Goal: Information Seeking & Learning: Stay updated

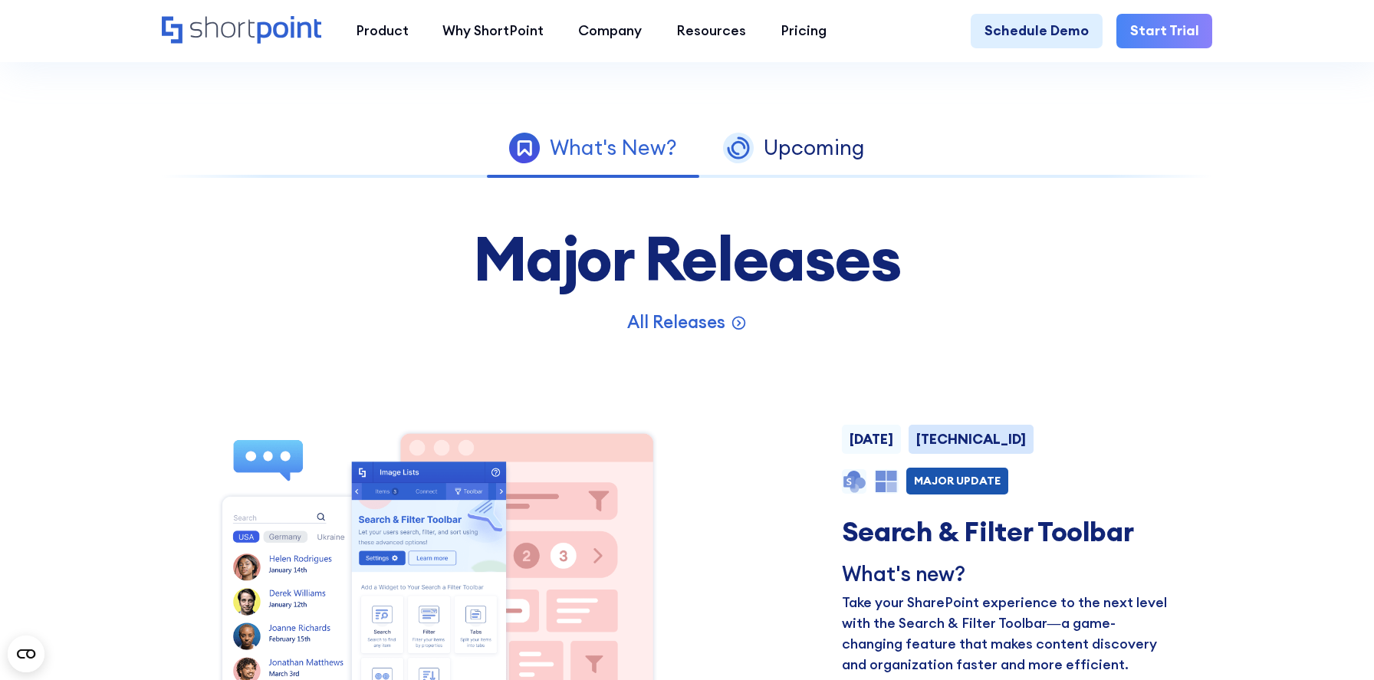
scroll to position [933, 0]
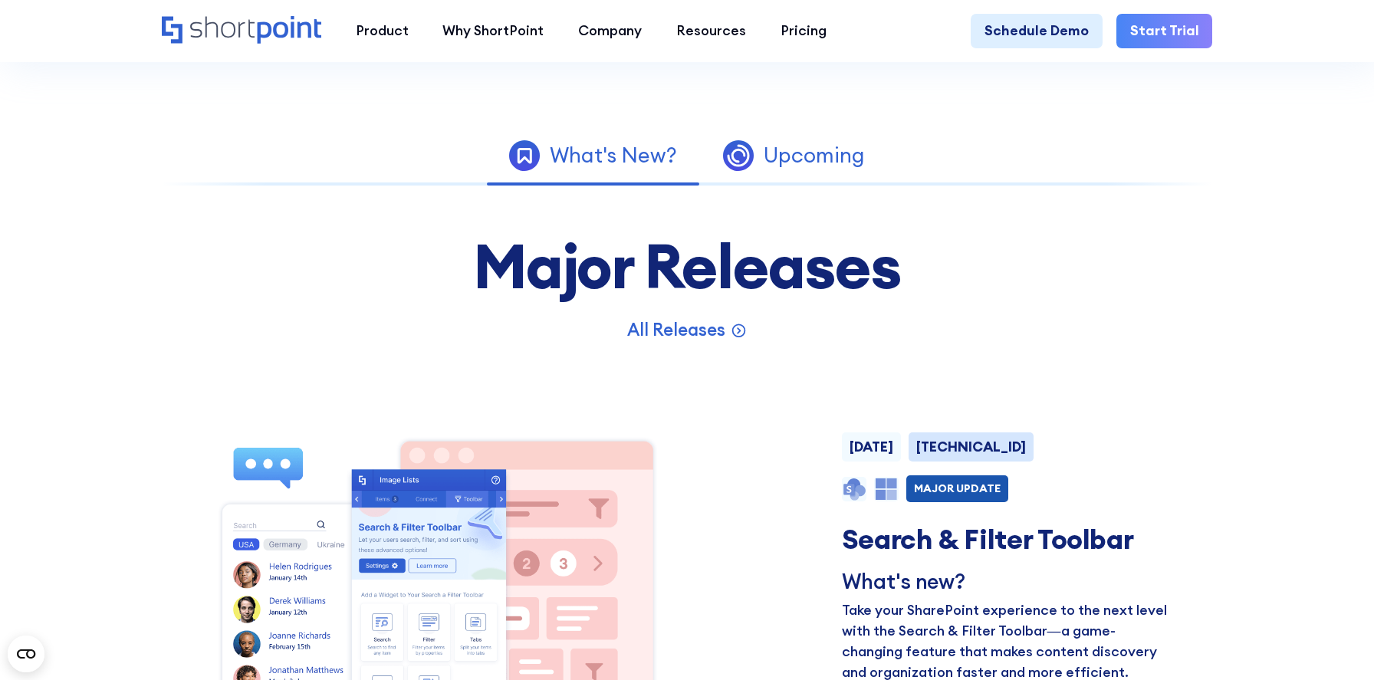
click at [798, 173] on link "Upcoming" at bounding box center [794, 155] width 188 height 44
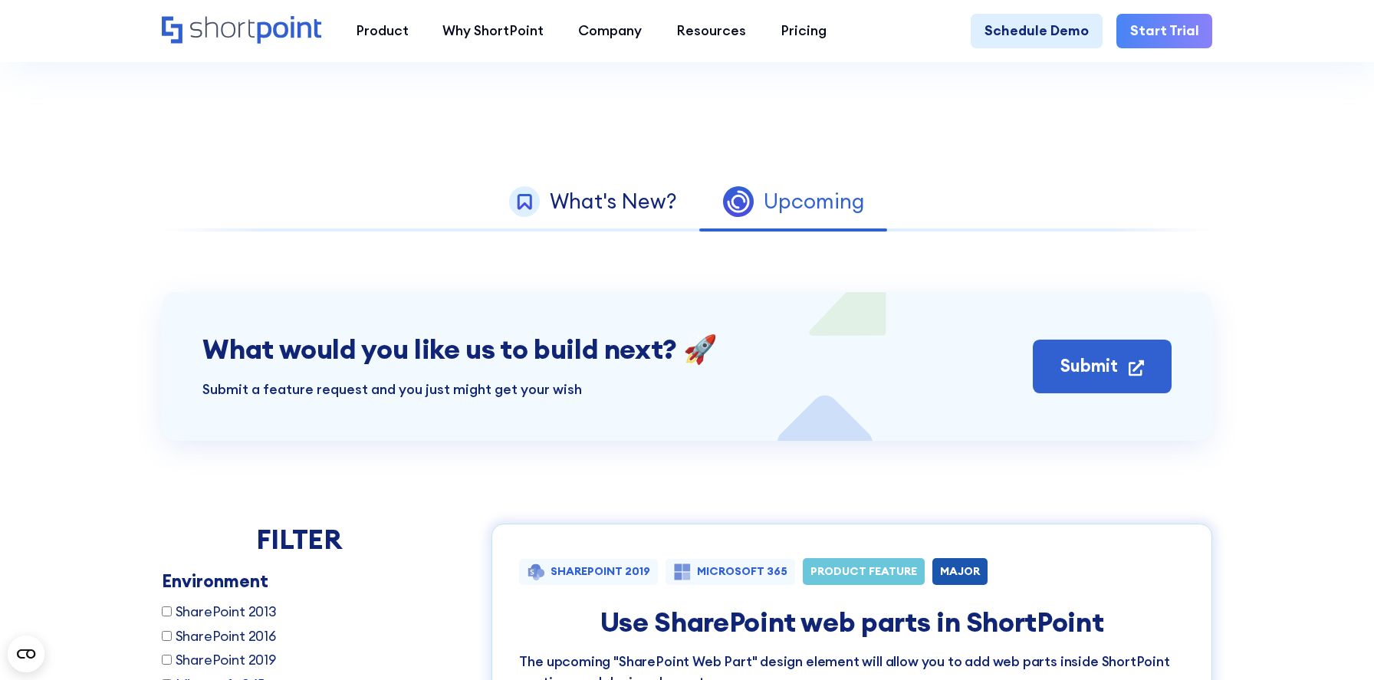
scroll to position [864, 0]
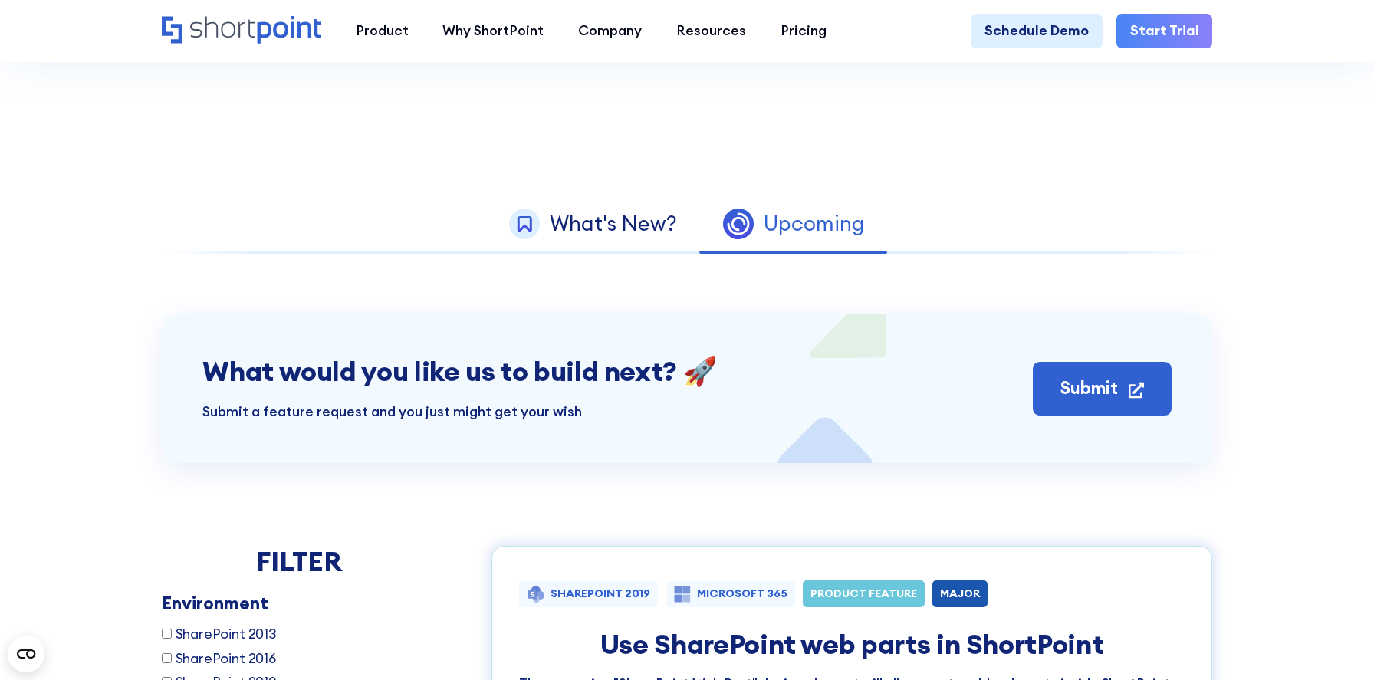
click at [604, 223] on div "What's New?" at bounding box center [613, 223] width 127 height 21
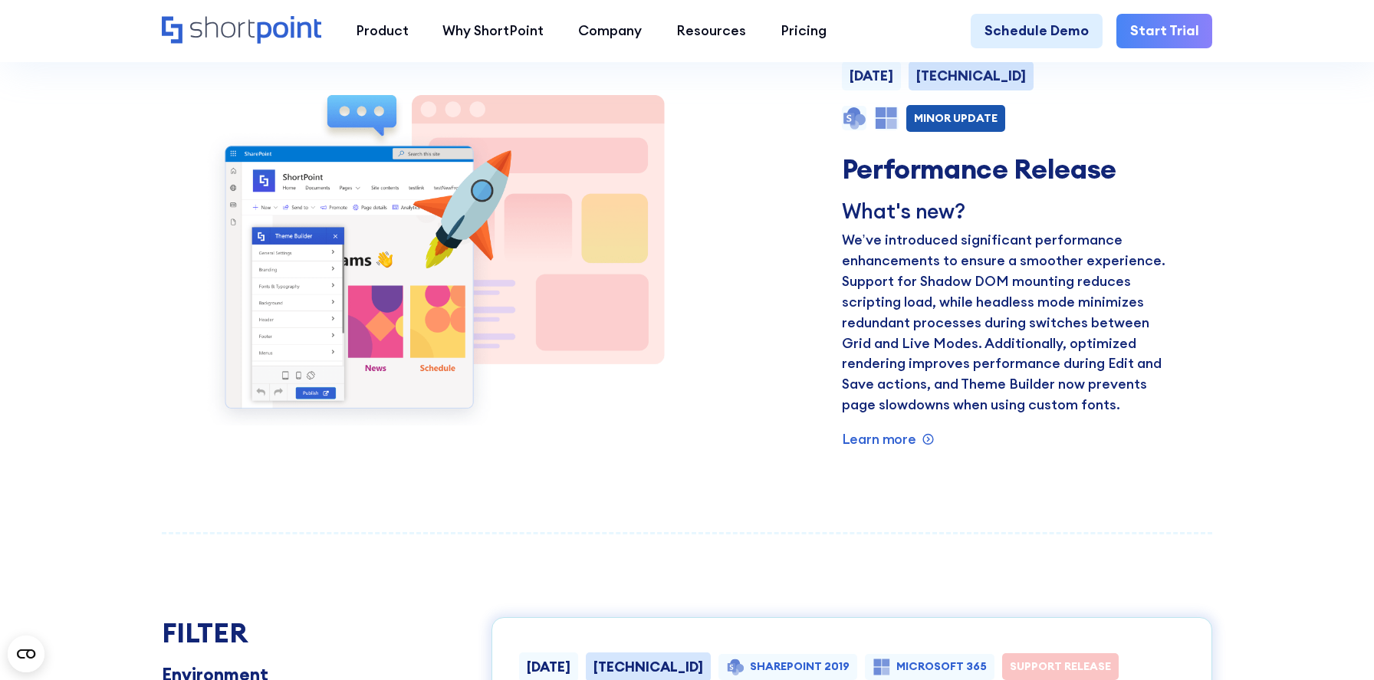
scroll to position [2098, 0]
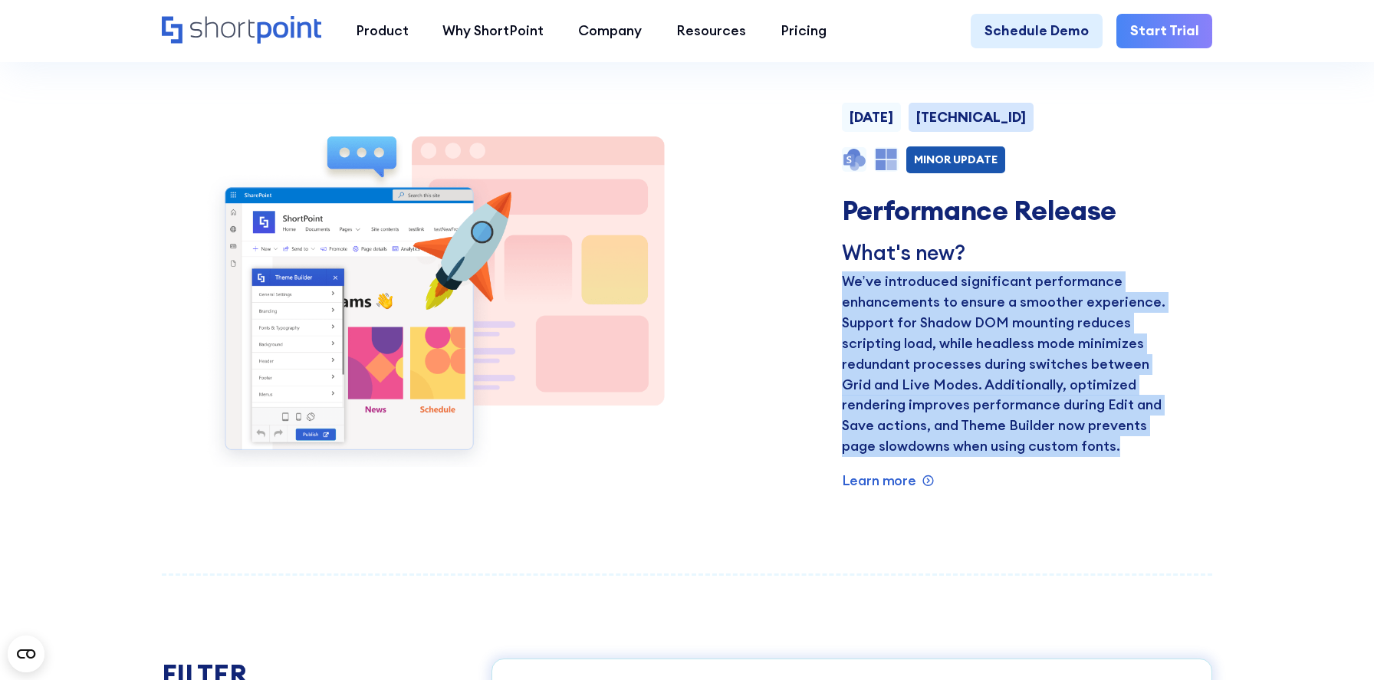
drag, startPoint x: 843, startPoint y: 282, endPoint x: 1119, endPoint y: 447, distance: 321.6
click at [1119, 447] on p "We’ve introduced significant performance enhancements to ensure a smoother expe…" at bounding box center [1007, 365] width 330 height 186
copy p "We’ve introduced significant performance enhancements to ensure a smoother expe…"
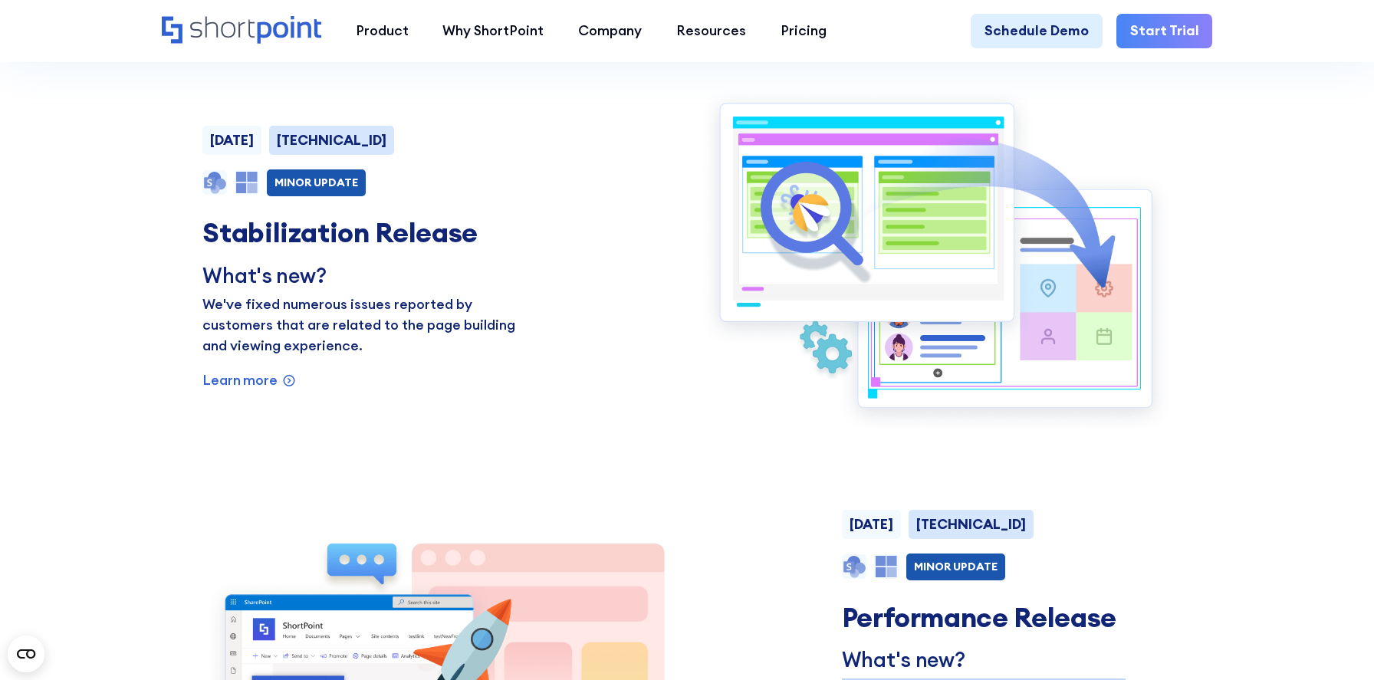
scroll to position [1631, 0]
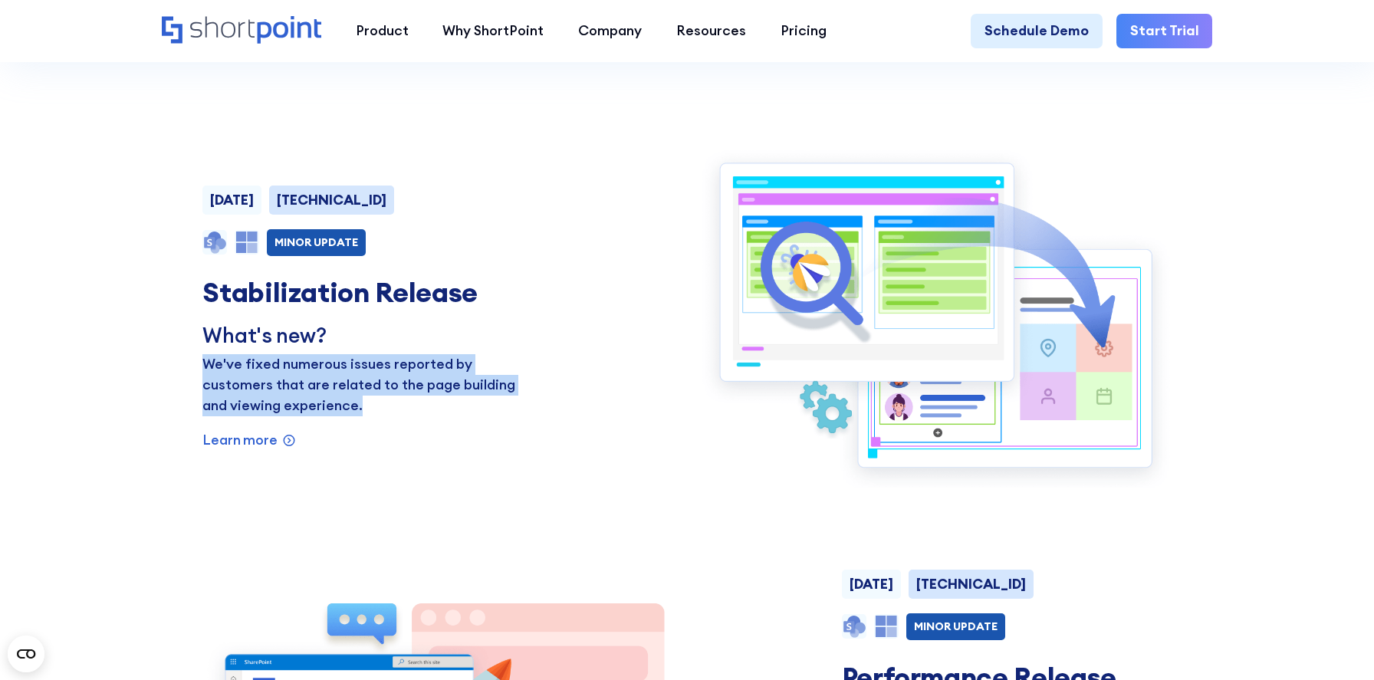
drag, startPoint x: 202, startPoint y: 363, endPoint x: 397, endPoint y: 409, distance: 199.4
click at [397, 409] on p "We've fixed numerous issues reported by customers that are related to the page …" at bounding box center [367, 385] width 330 height 62
copy p "We've fixed numerous issues reported by customers that are related to the page …"
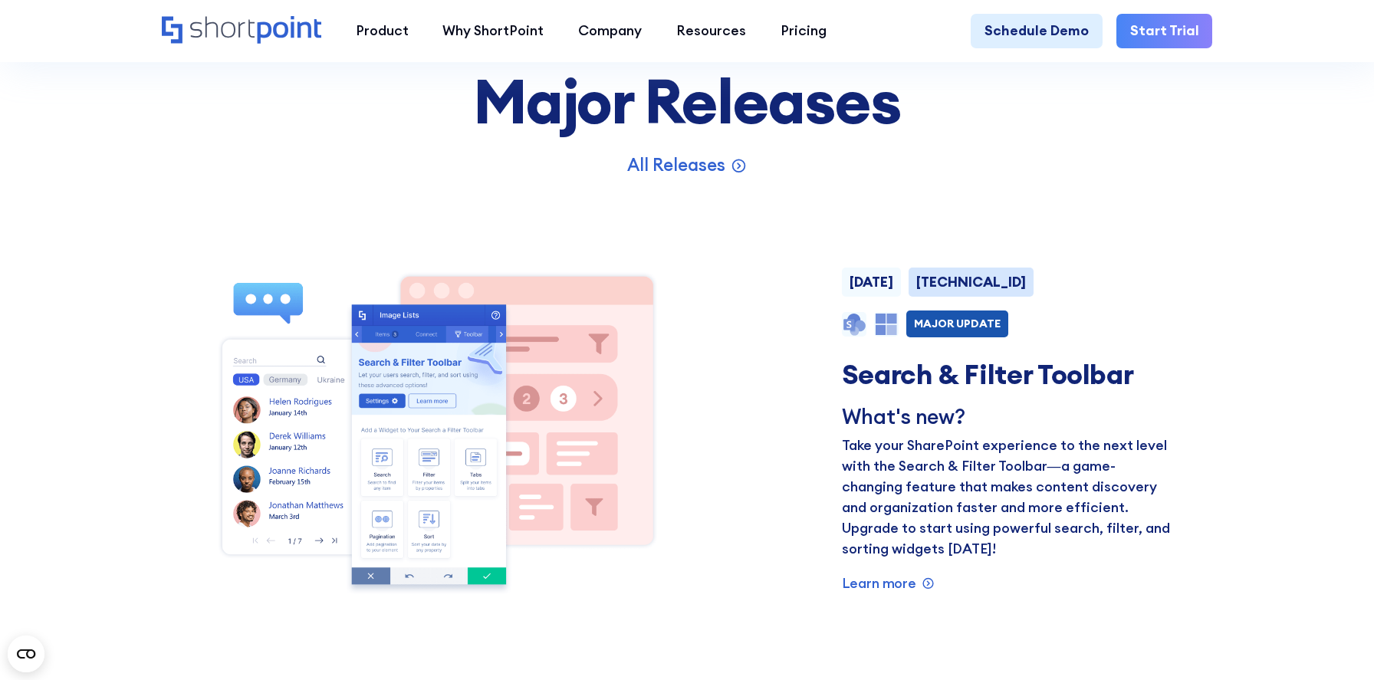
scroll to position [1157, 0]
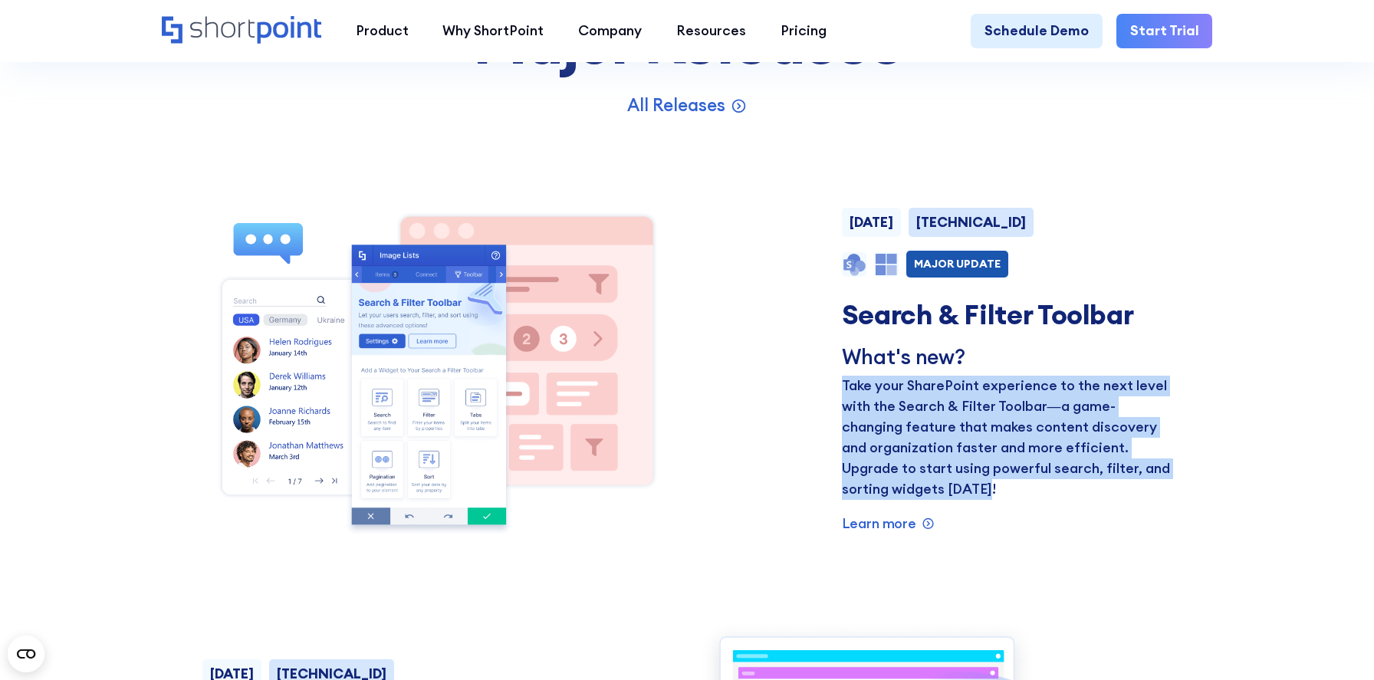
drag, startPoint x: 844, startPoint y: 383, endPoint x: 1000, endPoint y: 489, distance: 188.7
click at [1000, 489] on p "Take your SharePoint experience to the next level with the Search & Filter Tool…" at bounding box center [1007, 437] width 330 height 123
copy p "Take your SharePoint experience to the next level with the Search & Filter Tool…"
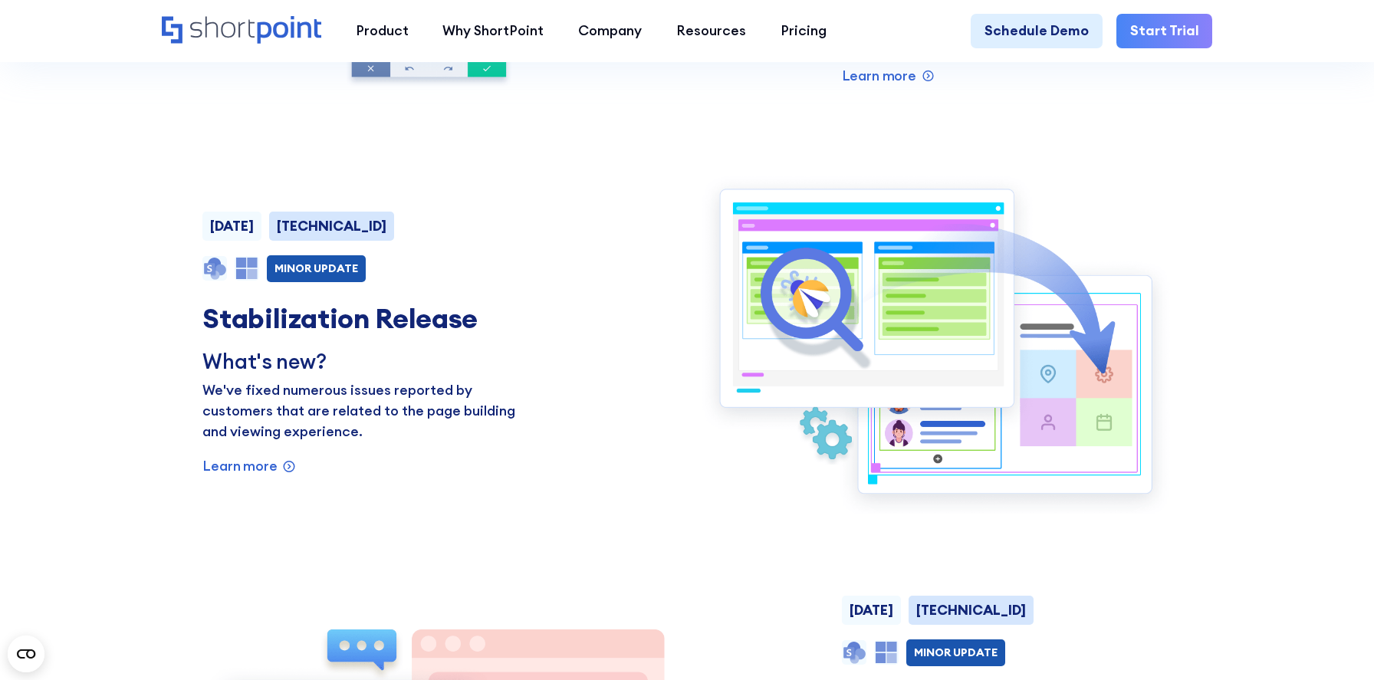
scroll to position [1608, 0]
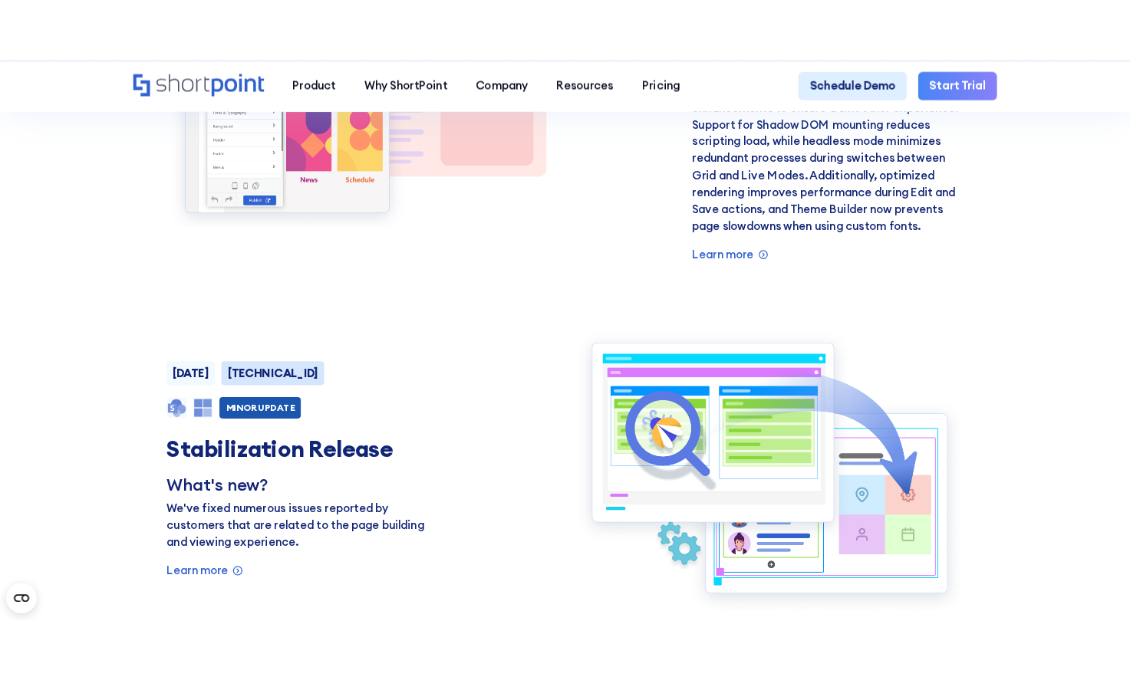
scroll to position [2381, 0]
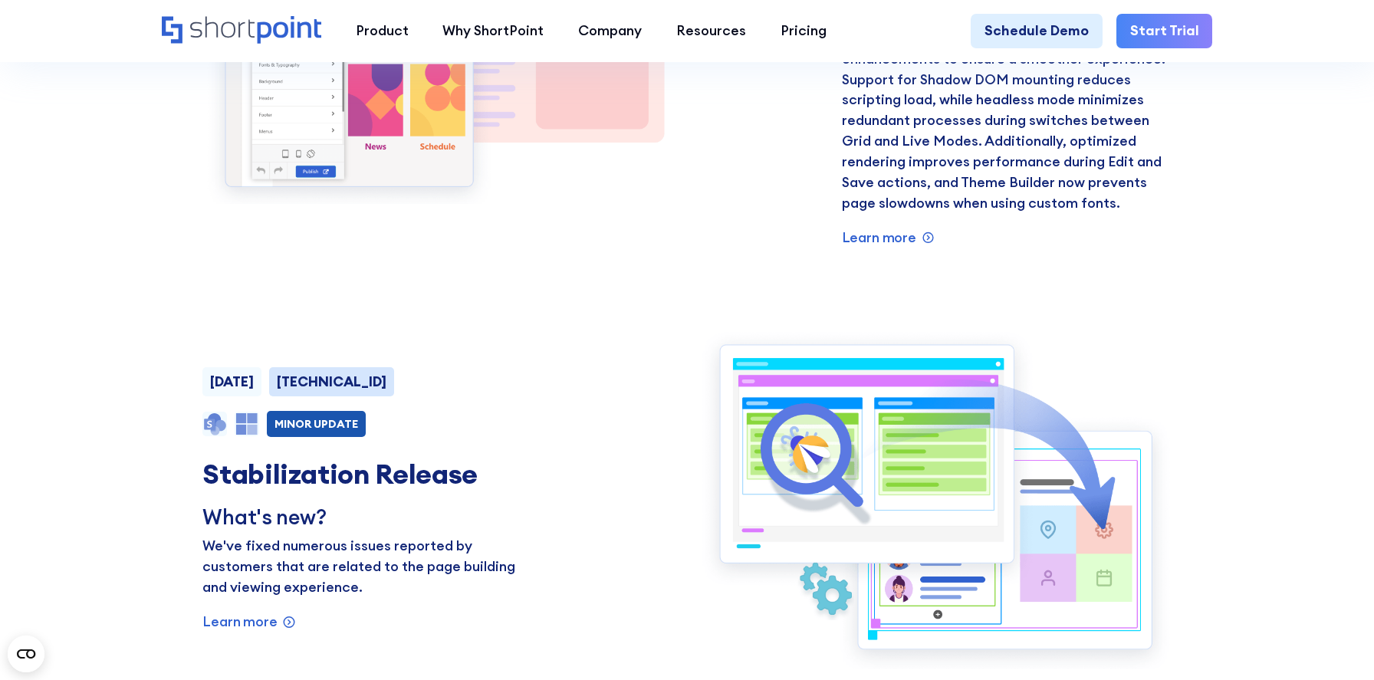
click at [736, 121] on div "Dec 12, 2024 8.3.11.0 NEW MINOR UPDATE PRODUCT FEATURE Live Mode Page Builder -…" at bounding box center [686, 34] width 969 height 427
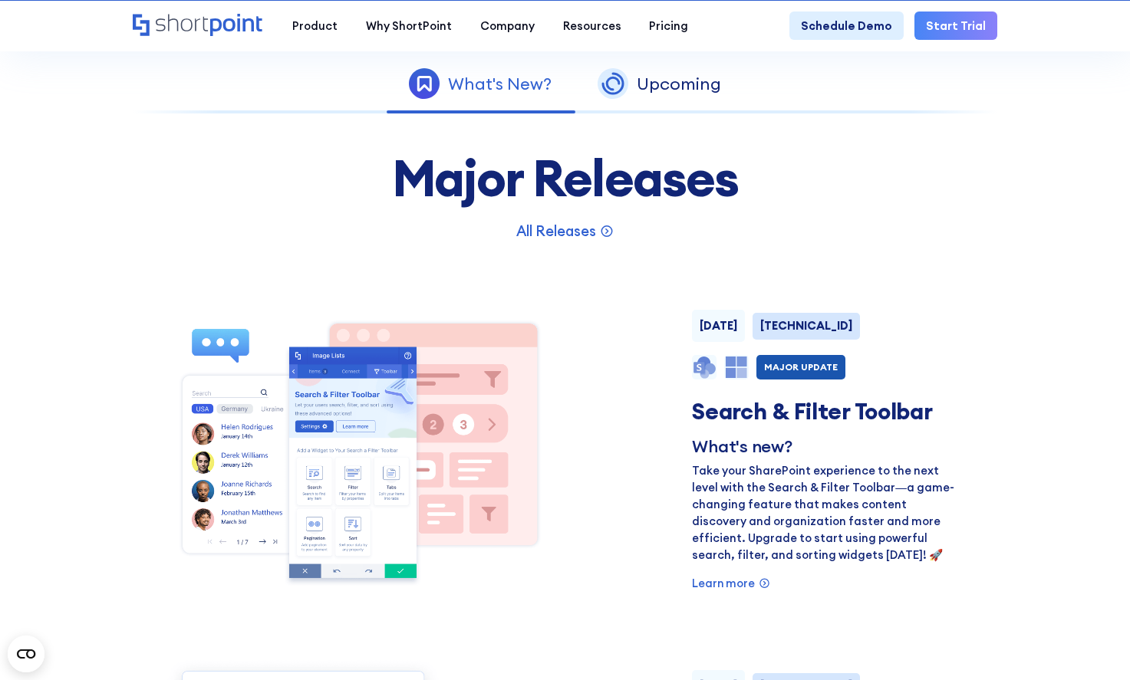
scroll to position [871, 0]
